Goal: Check status

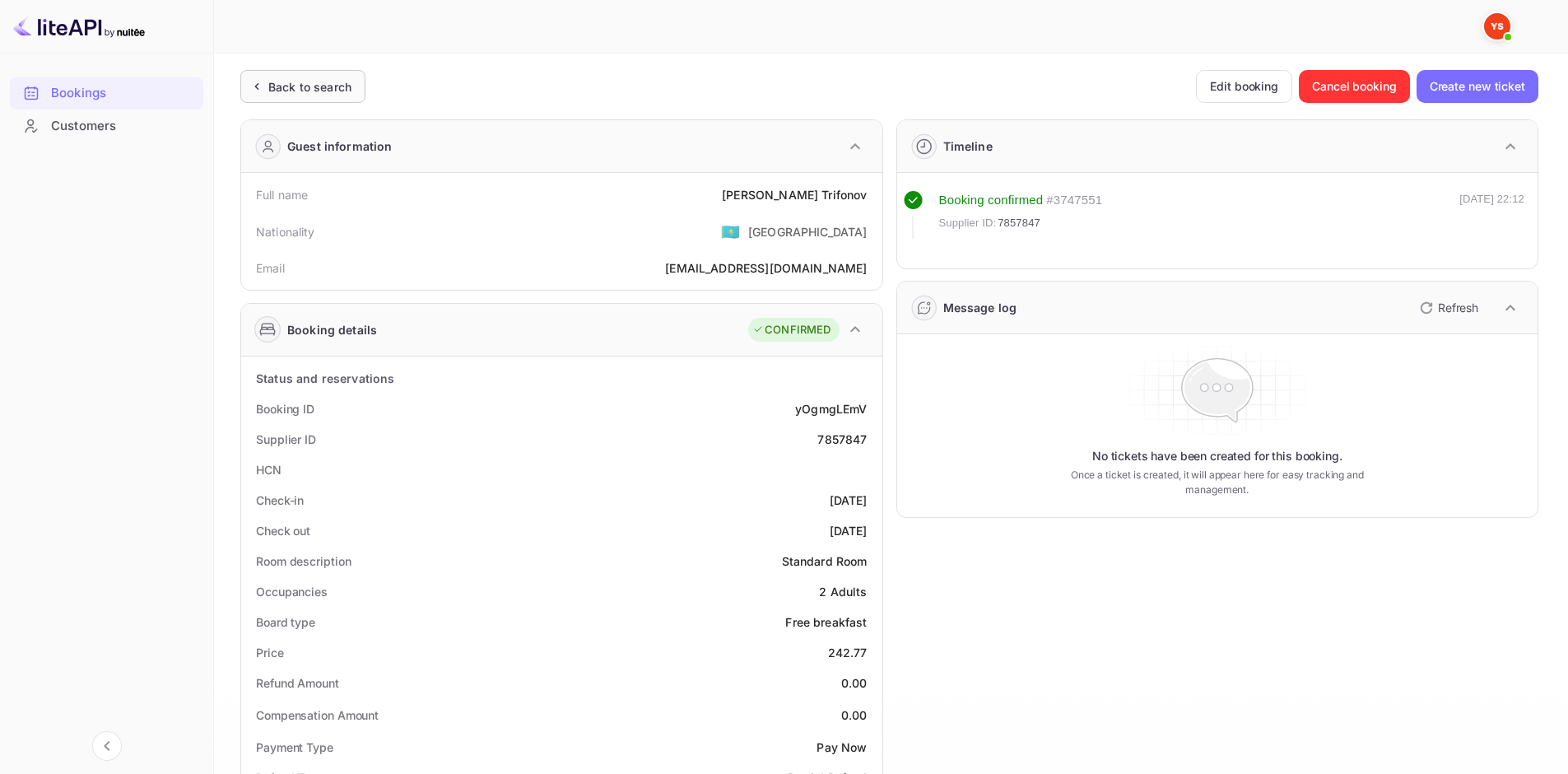
click at [320, 90] on div "Back to search" at bounding box center [310, 87] width 83 height 18
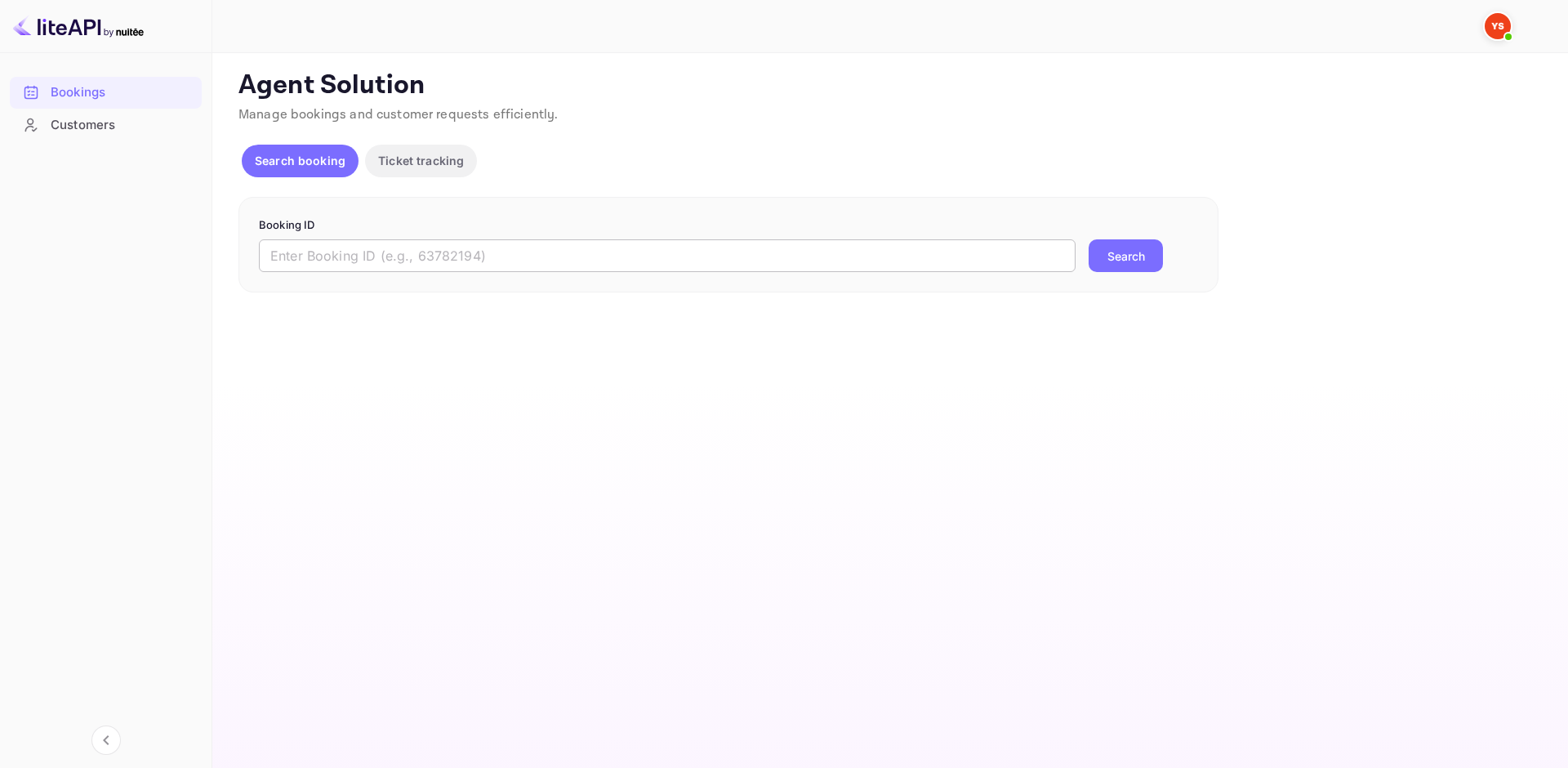
click at [359, 257] on input "text" at bounding box center [668, 255] width 817 height 32
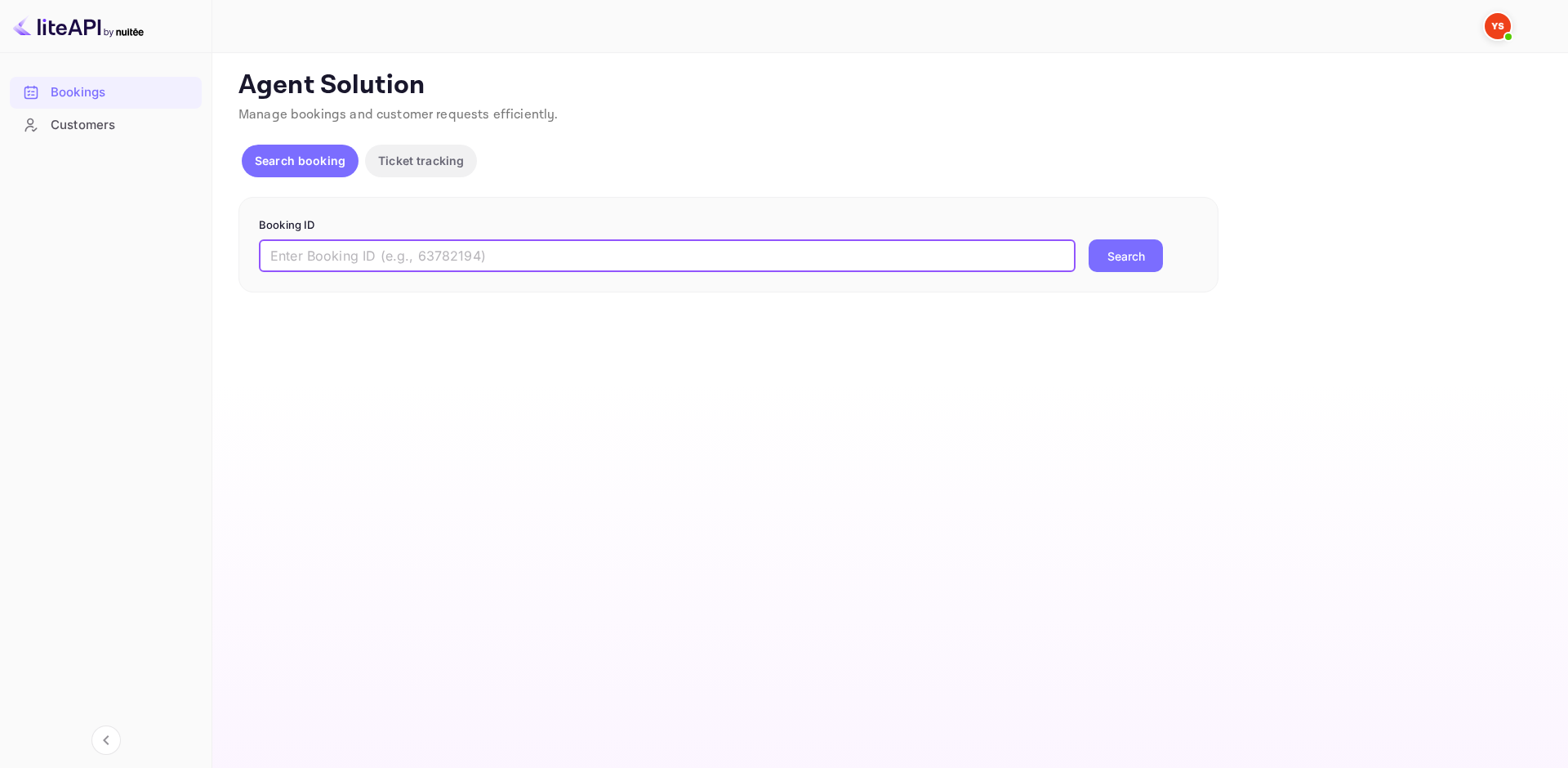
paste input "9576103"
type input "9576103"
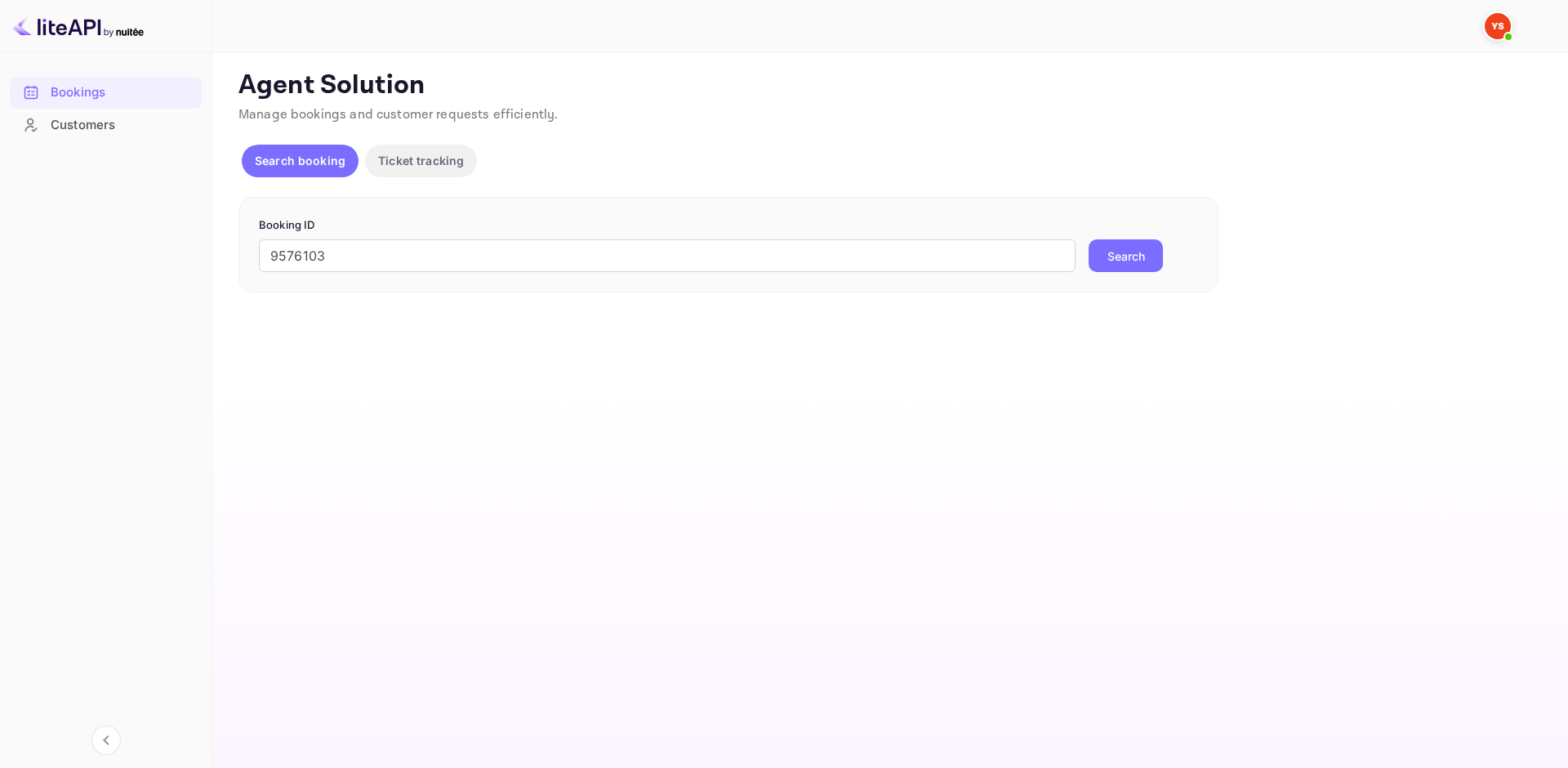
click at [1118, 262] on button "Search" at bounding box center [1127, 255] width 75 height 32
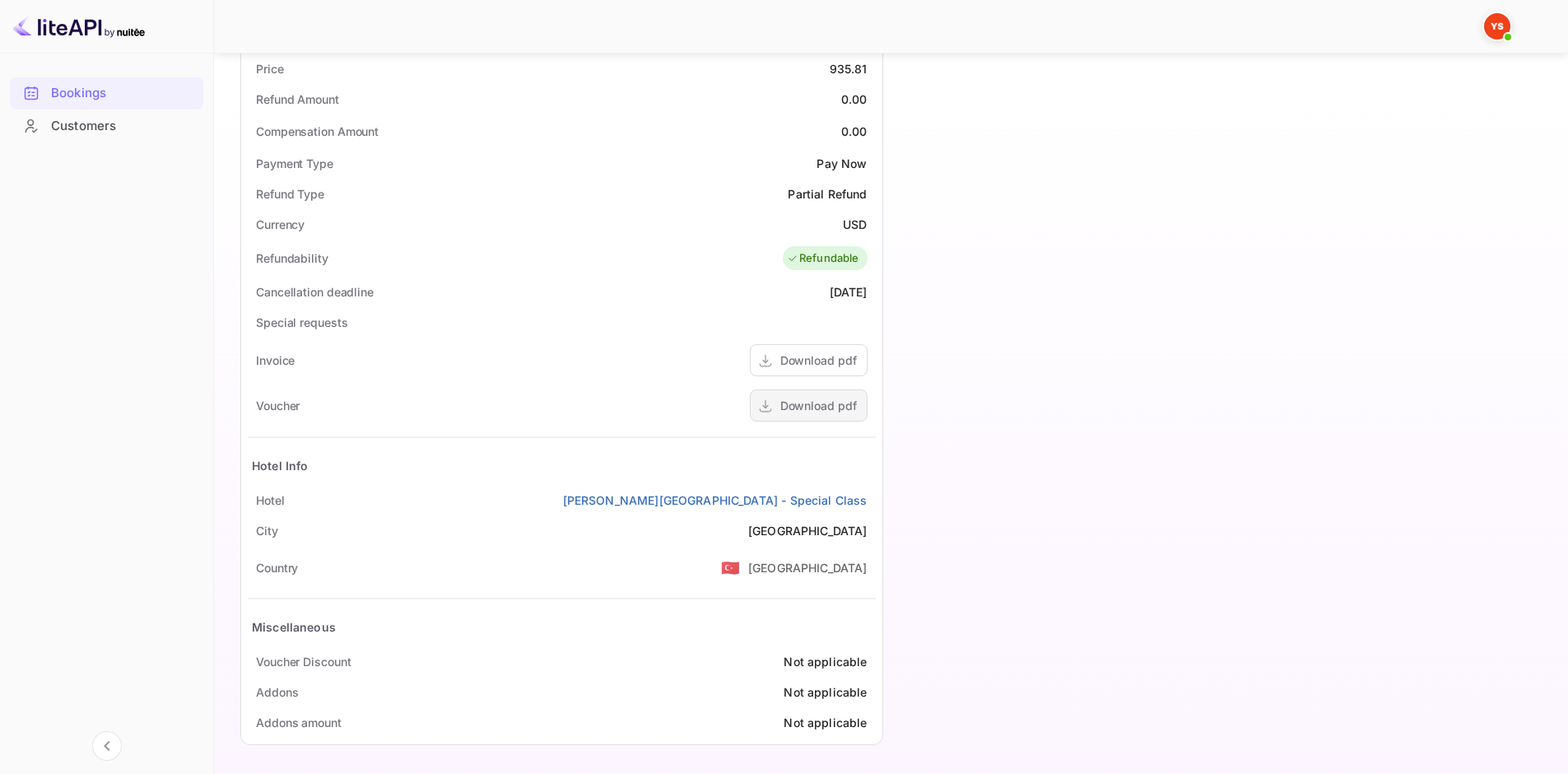
scroll to position [586, 0]
click at [805, 413] on div "Download pdf" at bounding box center [808, 402] width 118 height 32
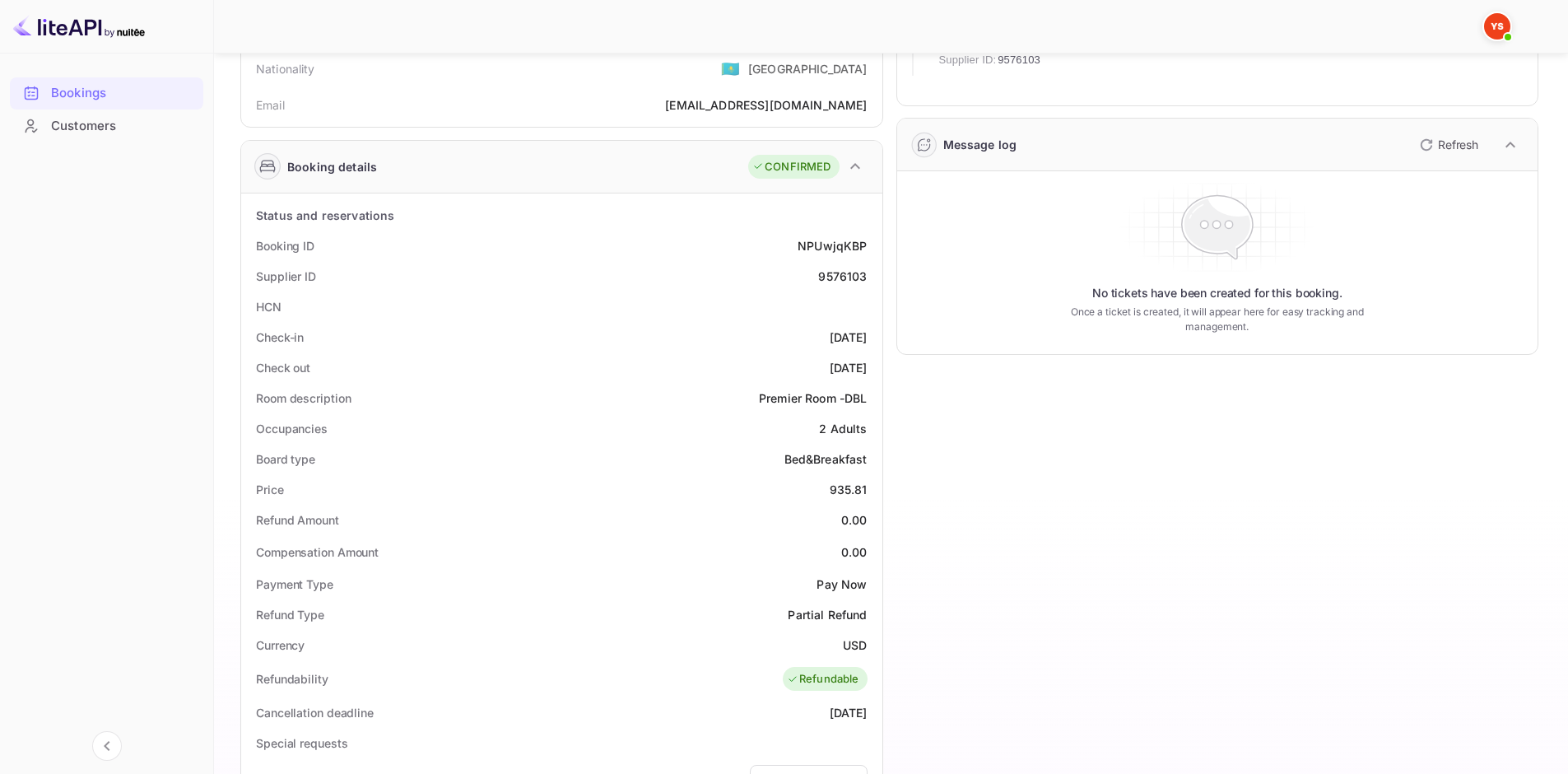
scroll to position [0, 0]
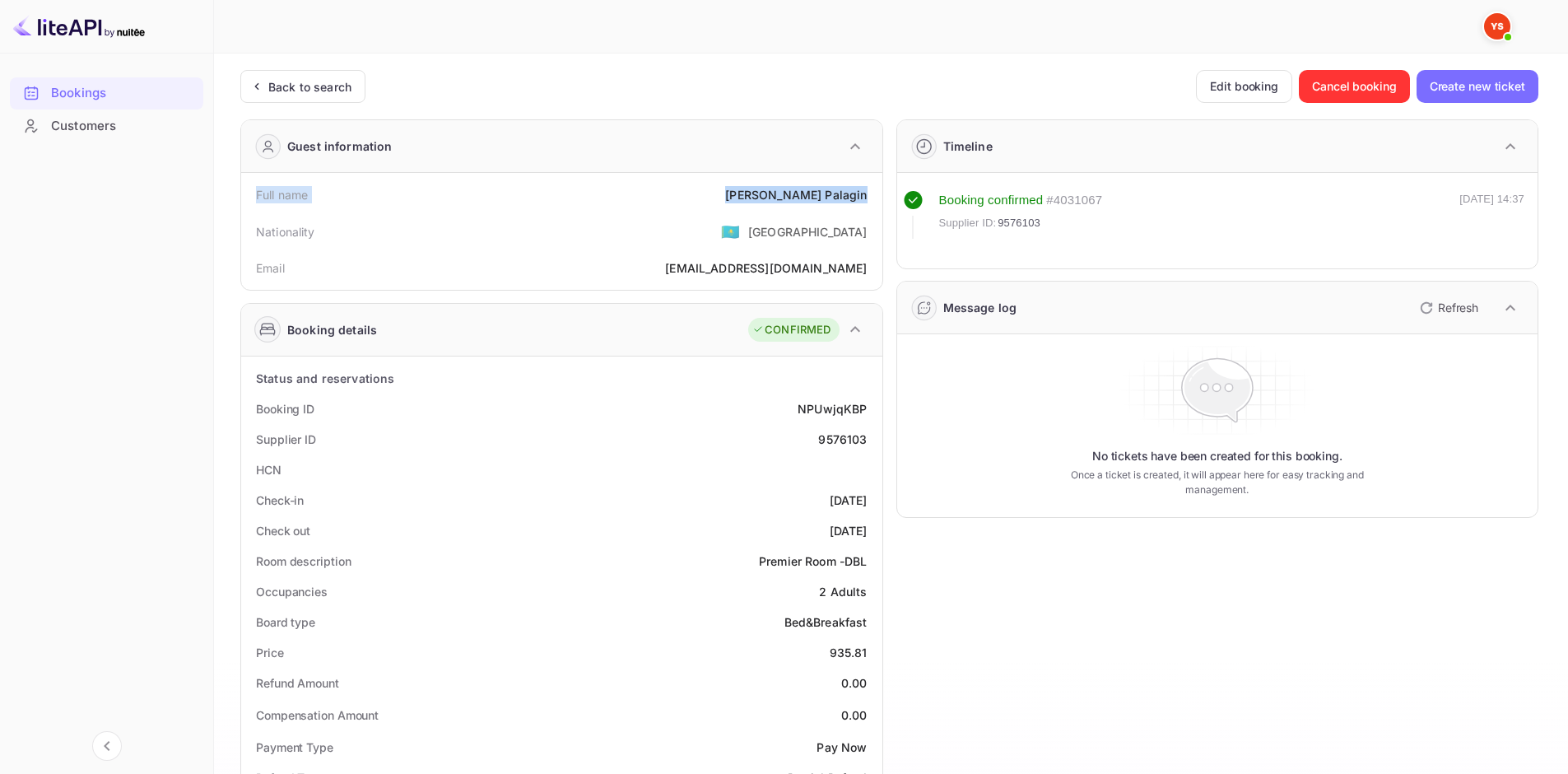
drag, startPoint x: 255, startPoint y: 188, endPoint x: 864, endPoint y: 198, distance: 609.1
click at [864, 198] on div "Full name [PERSON_NAME]" at bounding box center [562, 195] width 628 height 30
copy div "Full name [PERSON_NAME]"
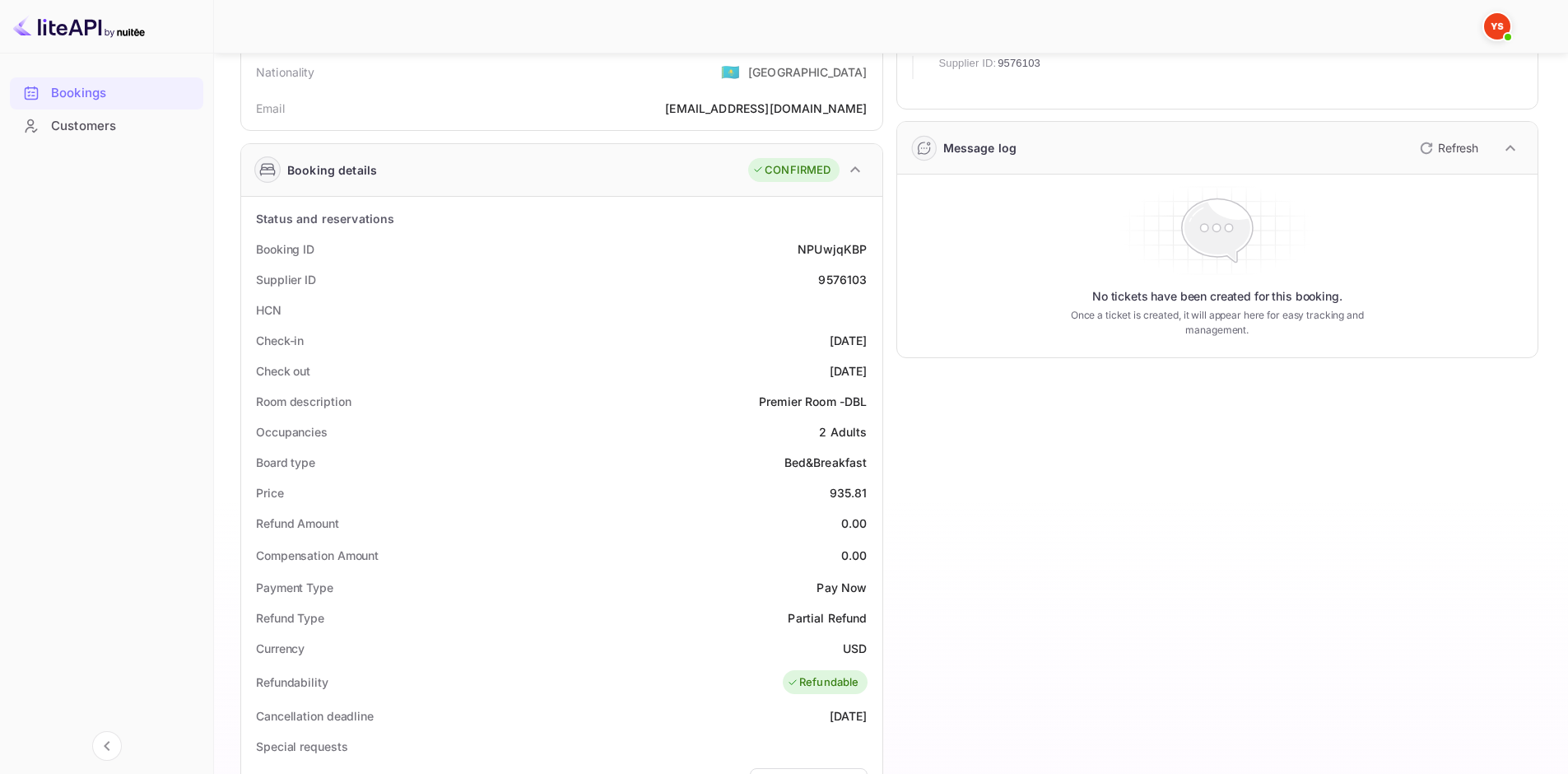
scroll to position [164, 0]
drag, startPoint x: 255, startPoint y: 245, endPoint x: 865, endPoint y: 362, distance: 621.1
click at [865, 362] on div "Status and reservations Booking ID NPUwjqKBP Supplier ID 9576103 HCN Check-in […" at bounding box center [562, 678] width 628 height 959
copy div "Booking ID NPUwjqKBP Supplier ID 9576103 HCN Check-in [DATE] Check out [DATE]"
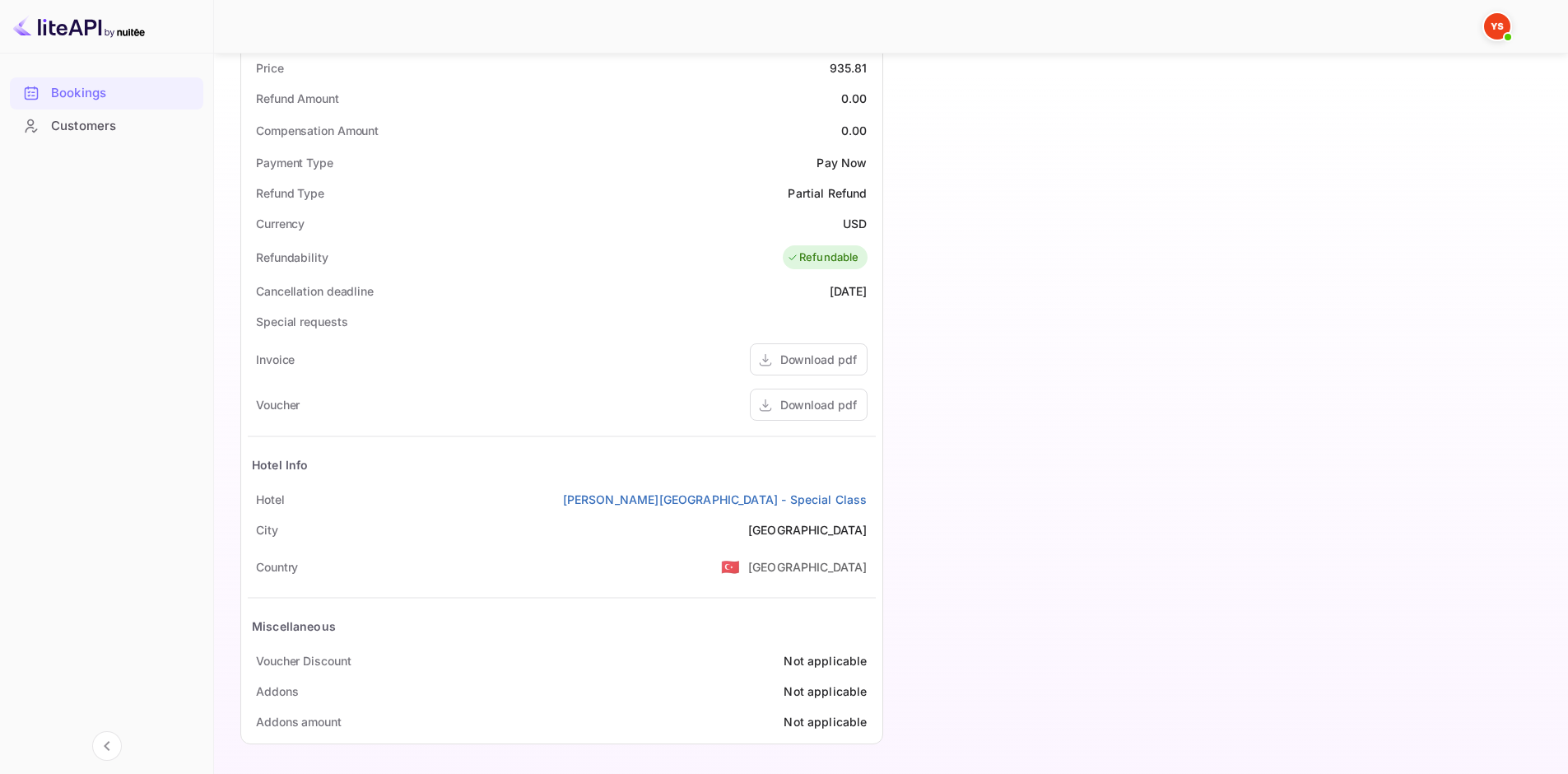
scroll to position [586, 0]
drag, startPoint x: 254, startPoint y: 493, endPoint x: 875, endPoint y: 497, distance: 621.0
click at [875, 497] on div "Hotel [PERSON_NAME][GEOGRAPHIC_DATA] - Special Class" at bounding box center [562, 498] width 628 height 30
copy div "Hotel [PERSON_NAME][GEOGRAPHIC_DATA] - Special Class"
